Goal: Check status: Check status

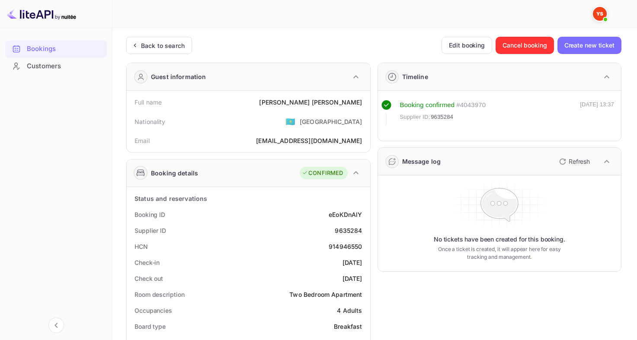
click at [153, 37] on div "Back to search" at bounding box center [159, 45] width 66 height 17
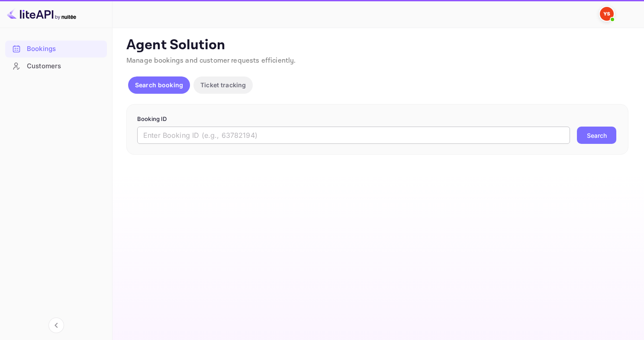
click at [201, 132] on input "text" at bounding box center [353, 135] width 433 height 17
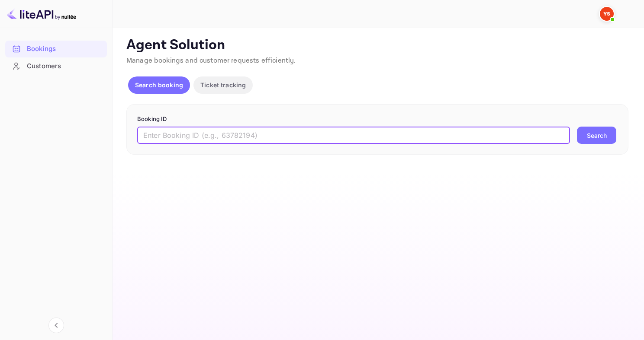
paste input "8166502"
type input "8166502"
click at [577, 127] on button "Search" at bounding box center [596, 135] width 39 height 17
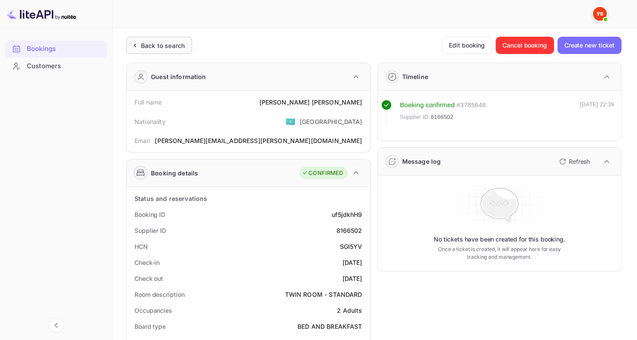
click at [155, 43] on div "Back to search" at bounding box center [163, 45] width 44 height 9
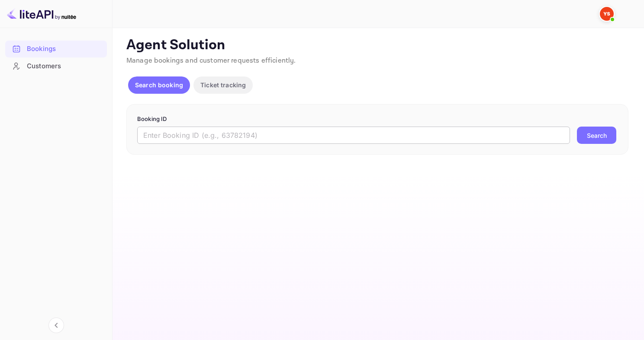
click at [243, 132] on input "text" at bounding box center [353, 135] width 433 height 17
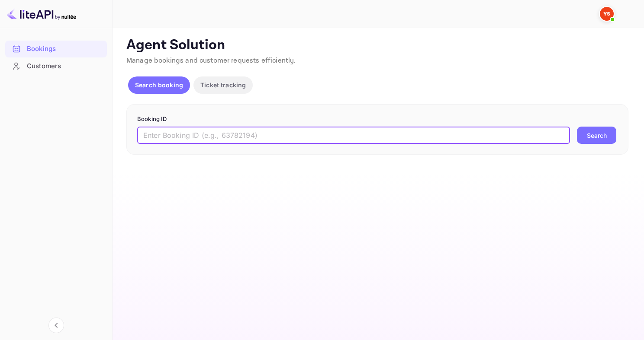
paste input "9595444"
type input "9595444"
click at [577, 127] on button "Search" at bounding box center [596, 135] width 39 height 17
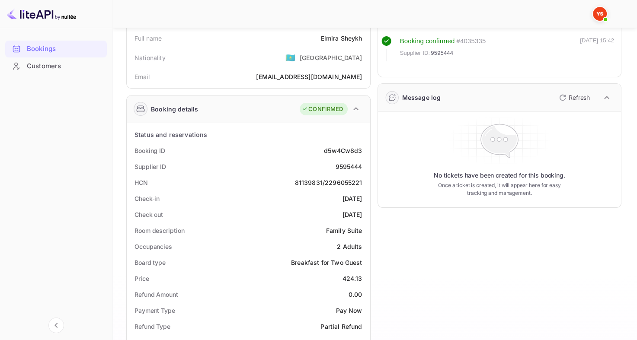
scroll to position [43, 0]
